Goal: Entertainment & Leisure: Consume media (video, audio)

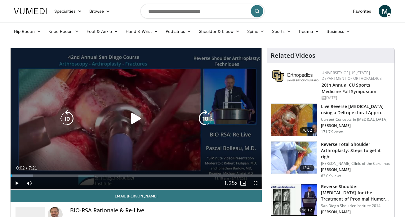
click at [137, 119] on icon "Video Player" at bounding box center [135, 118] width 17 height 17
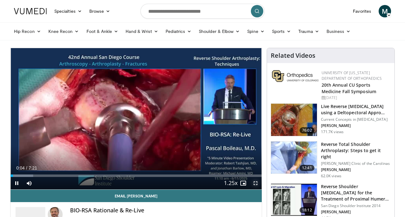
click at [255, 181] on span "Video Player" at bounding box center [255, 183] width 12 height 12
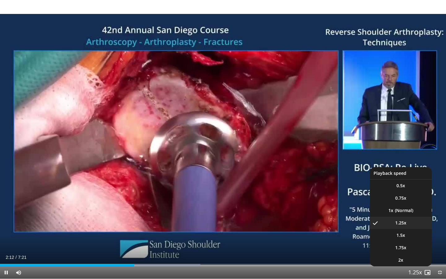
click at [405, 216] on span "Video Player" at bounding box center [415, 273] width 9 height 12
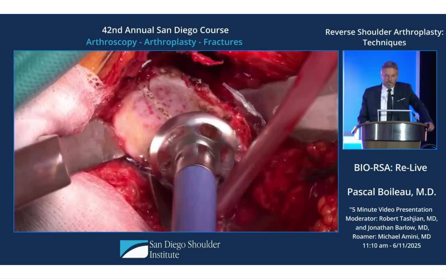
click at [405, 216] on div "10 seconds Tap to unmute" at bounding box center [223, 139] width 446 height 279
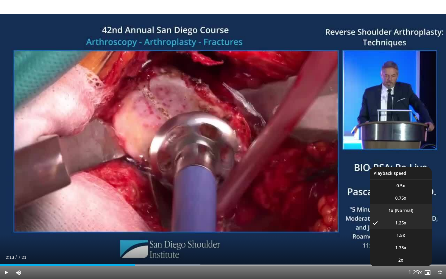
click at [400, 212] on li "1x" at bounding box center [401, 210] width 62 height 12
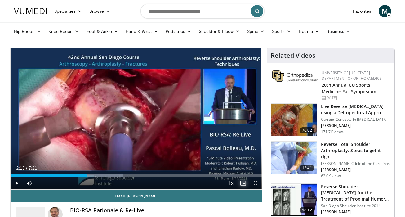
click at [241, 183] on span "Video Player" at bounding box center [243, 183] width 12 height 12
click at [255, 185] on span "Video Player" at bounding box center [255, 183] width 12 height 12
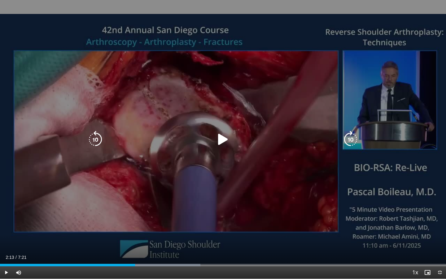
click at [223, 144] on icon "Video Player" at bounding box center [223, 139] width 17 height 17
click at [223, 142] on icon "Video Player" at bounding box center [223, 139] width 17 height 17
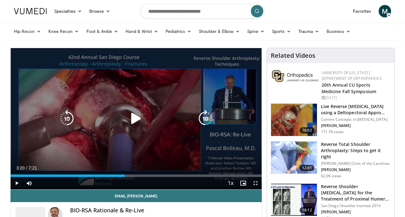
click at [132, 121] on icon "Video Player" at bounding box center [135, 118] width 17 height 17
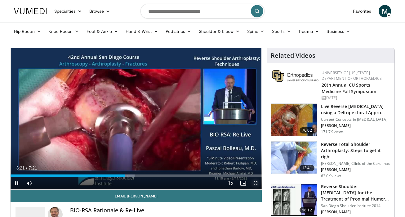
click at [259, 182] on span "Video Player" at bounding box center [255, 183] width 12 height 12
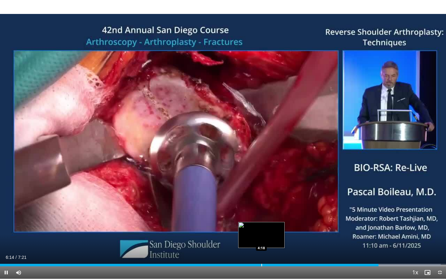
click at [262, 216] on div "Progress Bar" at bounding box center [262, 265] width 1 height 2
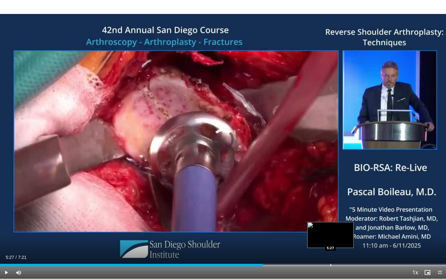
click at [331, 216] on div "Progress Bar" at bounding box center [331, 265] width 1 height 2
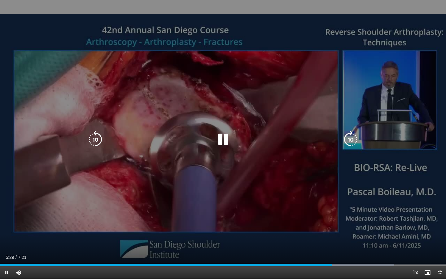
click at [219, 146] on icon "Video Player" at bounding box center [223, 139] width 17 height 17
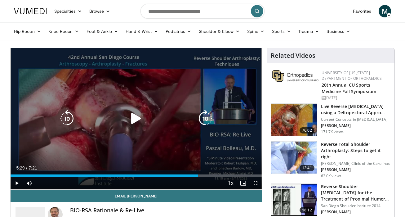
click at [136, 118] on icon "Video Player" at bounding box center [135, 118] width 17 height 17
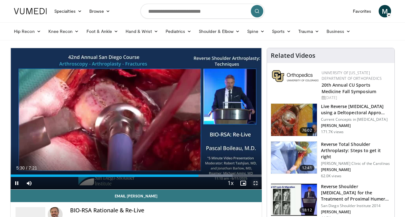
click at [256, 181] on span "Video Player" at bounding box center [255, 183] width 12 height 12
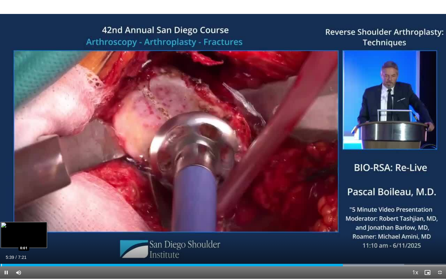
click at [2, 216] on div "Progress Bar" at bounding box center [1, 265] width 1 height 2
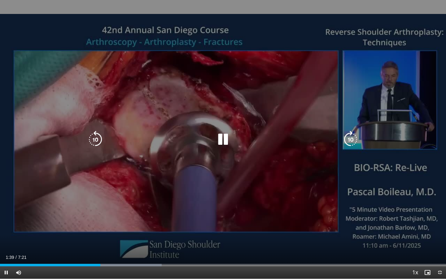
click at [248, 180] on div "10 seconds Tap to unmute" at bounding box center [223, 139] width 446 height 279
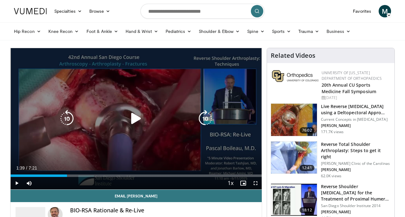
click at [145, 133] on div "10 seconds Tap to unmute" at bounding box center [136, 118] width 251 height 141
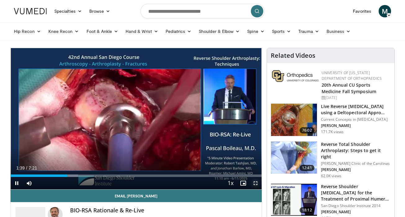
click at [255, 179] on span "Video Player" at bounding box center [255, 183] width 12 height 12
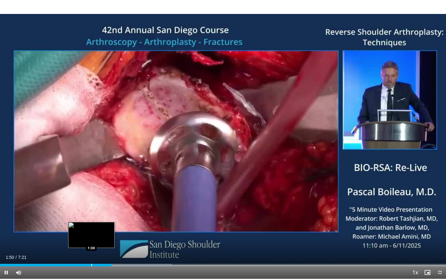
click at [91, 216] on div "Progress Bar" at bounding box center [91, 265] width 1 height 2
click at [71, 216] on div "Progress Bar" at bounding box center [71, 265] width 1 height 2
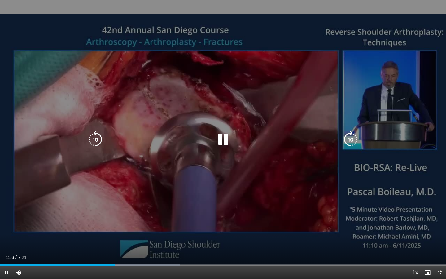
click at [221, 137] on icon "Video Player" at bounding box center [223, 139] width 17 height 17
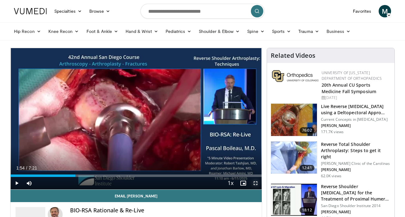
click at [255, 182] on span "Video Player" at bounding box center [255, 183] width 12 height 12
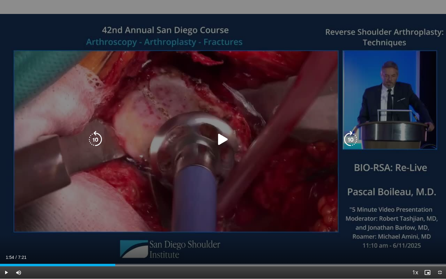
click at [226, 138] on icon "Video Player" at bounding box center [223, 139] width 17 height 17
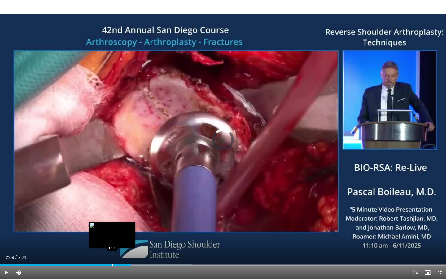
click at [112, 216] on div "2:09" at bounding box center [65, 265] width 131 height 2
click at [102, 216] on div "Progress Bar" at bounding box center [102, 265] width 1 height 2
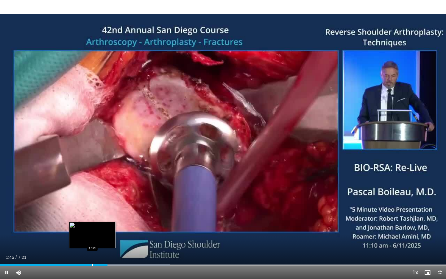
click at [92, 216] on div "Progress Bar" at bounding box center [92, 265] width 1 height 2
click at [104, 216] on div "Progress Bar" at bounding box center [104, 265] width 1 height 2
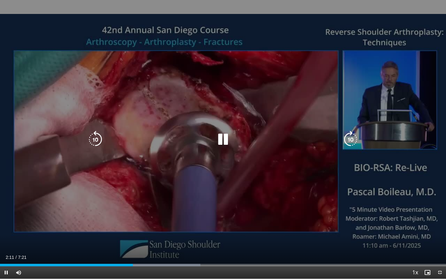
click at [219, 141] on icon "Video Player" at bounding box center [223, 139] width 17 height 17
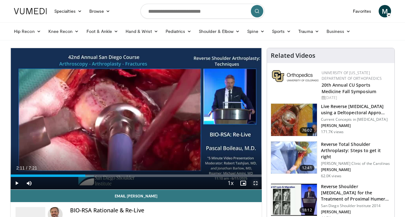
click at [254, 185] on span "Video Player" at bounding box center [255, 183] width 12 height 12
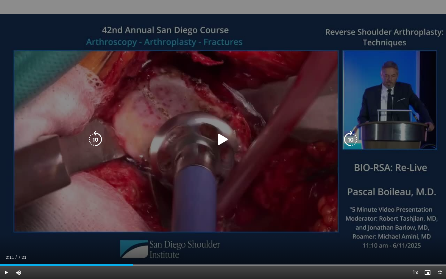
click at [219, 137] on icon "Video Player" at bounding box center [223, 139] width 17 height 17
click at [221, 138] on icon "Video Player" at bounding box center [223, 139] width 17 height 17
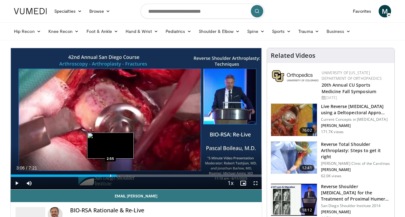
click at [110, 175] on div "Progress Bar" at bounding box center [110, 175] width 1 height 2
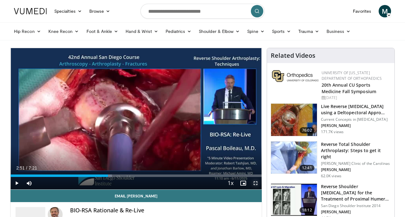
click at [254, 183] on span "Video Player" at bounding box center [255, 183] width 12 height 12
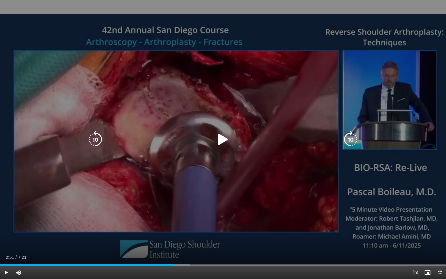
click at [211, 147] on div "10 seconds Tap to unmute" at bounding box center [223, 139] width 446 height 279
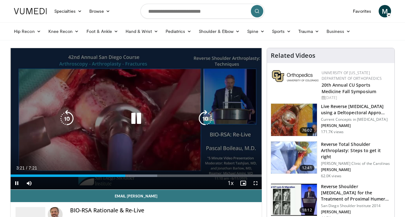
click at [110, 116] on div "Video Player" at bounding box center [136, 118] width 151 height 12
click at [163, 149] on div "10 seconds Tap to unmute" at bounding box center [136, 118] width 251 height 141
click at [139, 119] on icon "Video Player" at bounding box center [135, 118] width 17 height 17
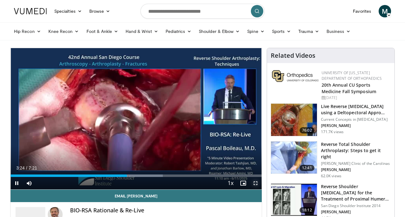
click at [255, 181] on span "Video Player" at bounding box center [255, 183] width 12 height 12
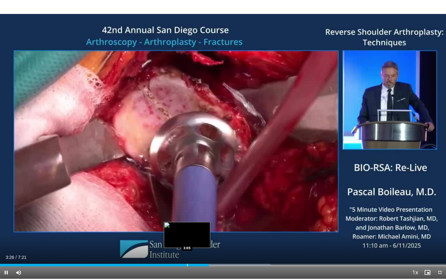
click at [187, 216] on div "Progress Bar" at bounding box center [187, 265] width 1 height 2
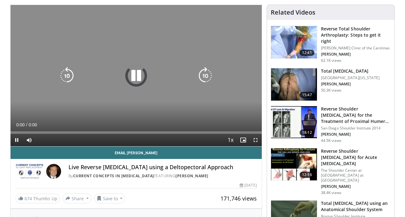
scroll to position [45, 0]
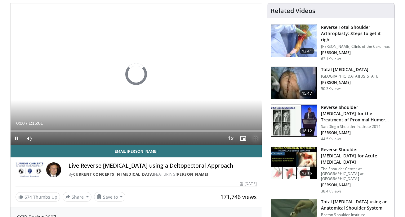
click at [252, 138] on span "Video Player" at bounding box center [255, 138] width 12 height 12
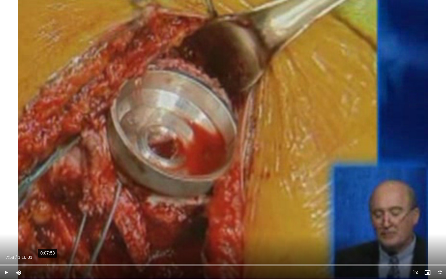
click at [47, 216] on div "0:07:58" at bounding box center [47, 265] width 1 height 2
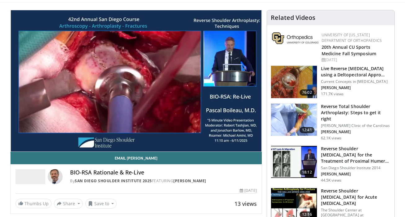
scroll to position [38, 0]
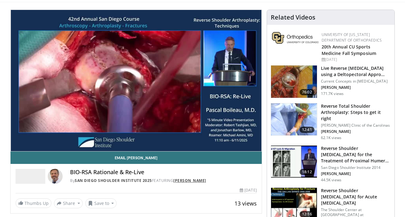
click at [183, 180] on link "[PERSON_NAME]" at bounding box center [189, 180] width 33 height 5
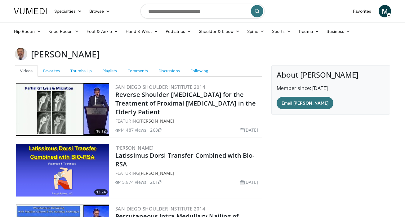
click at [24, 54] on img at bounding box center [21, 54] width 12 height 12
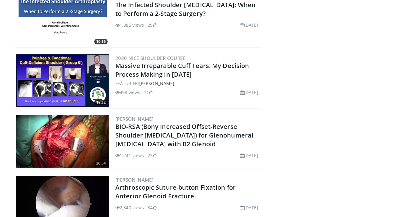
scroll to position [1483, 0]
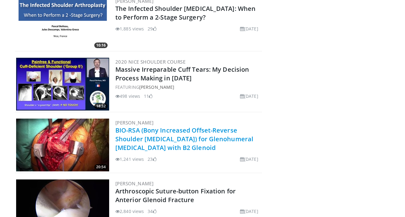
click at [182, 140] on link "BIO-RSA (Bony Increased Offset-Reverse Shoulder [MEDICAL_DATA]) for Glenohumera…" at bounding box center [184, 139] width 138 height 26
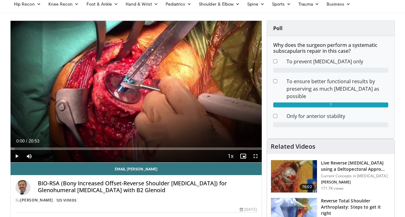
scroll to position [22, 0]
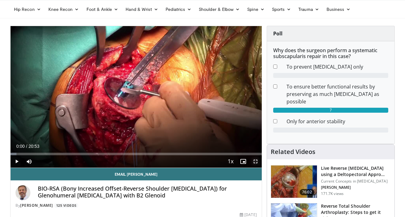
click at [254, 164] on span "Video Player" at bounding box center [255, 161] width 12 height 12
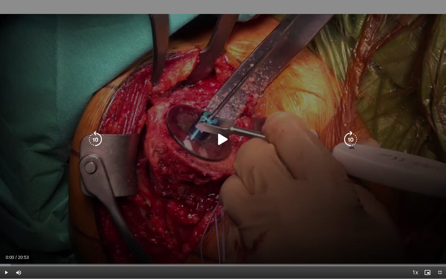
click at [222, 128] on div "10 seconds Tap to unmute" at bounding box center [223, 139] width 446 height 279
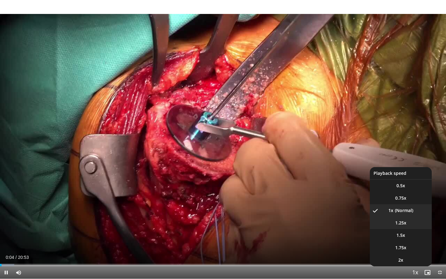
click at [405, 216] on span "1.25x" at bounding box center [401, 223] width 11 height 6
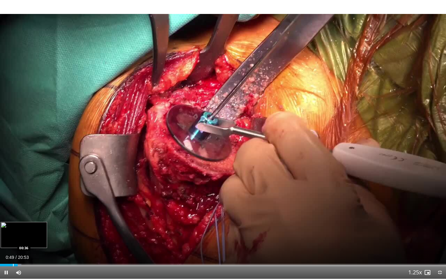
click at [13, 216] on div "Progress Bar" at bounding box center [13, 265] width 1 height 2
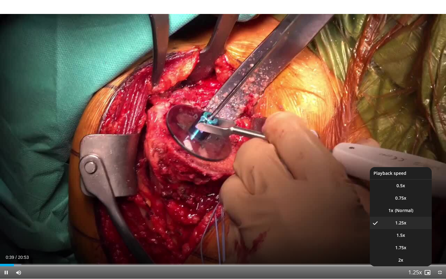
click at [405, 216] on span "Video Player" at bounding box center [415, 273] width 9 height 12
click at [397, 208] on li "1x" at bounding box center [401, 210] width 62 height 12
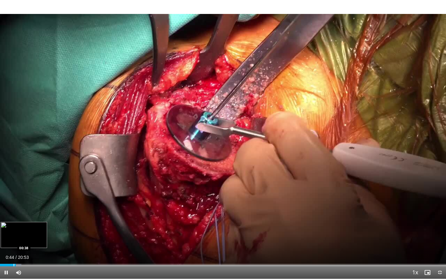
click at [14, 216] on div "Progress Bar" at bounding box center [14, 265] width 1 height 2
click at [10, 216] on div "Progress Bar" at bounding box center [10, 265] width 1 height 2
click at [24, 216] on div "0%" at bounding box center [35, 272] width 22 height 12
click at [23, 216] on div "Progress Bar" at bounding box center [23, 265] width 1 height 2
click at [20, 216] on div "Progress Bar" at bounding box center [20, 265] width 1 height 2
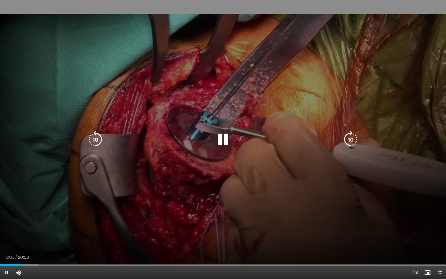
click at [226, 138] on icon "Video Player" at bounding box center [223, 139] width 17 height 17
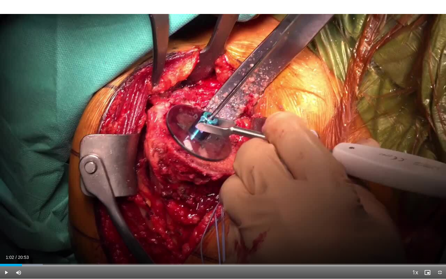
click at [226, 138] on div "10 seconds Tap to unmute" at bounding box center [223, 139] width 446 height 279
click at [25, 216] on div "Progress Bar" at bounding box center [25, 265] width 1 height 2
click at [23, 216] on div "Loaded : 10.37% 01:12 01:05" at bounding box center [223, 263] width 446 height 6
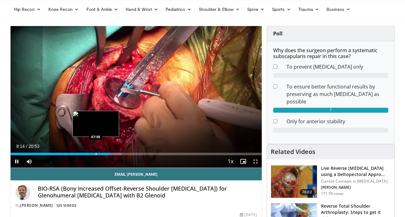
click at [95, 152] on div "Loaded : 44.30% 08:14 07:05" at bounding box center [136, 152] width 251 height 6
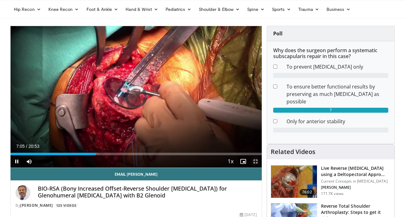
click at [256, 161] on span "Video Player" at bounding box center [255, 161] width 12 height 12
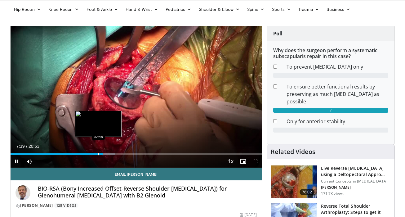
click at [98, 153] on div "07:40" at bounding box center [57, 154] width 92 height 2
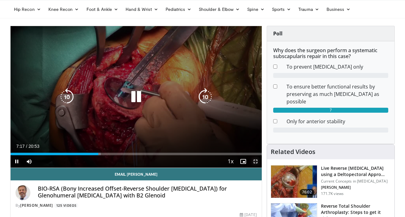
click at [256, 160] on span "Video Player" at bounding box center [255, 161] width 12 height 12
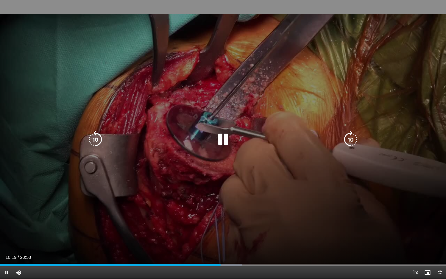
click at [211, 148] on div "10 seconds Tap to unmute" at bounding box center [223, 139] width 446 height 279
